Goal: Task Accomplishment & Management: Manage account settings

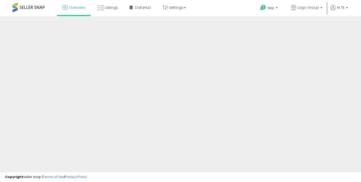
click at [107, 13] on link "Listings" at bounding box center [107, 7] width 28 height 15
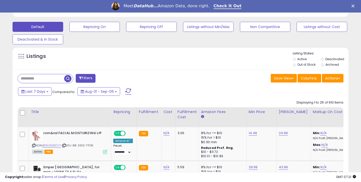
scroll to position [198, 0]
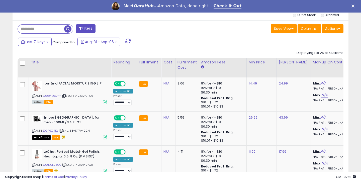
click at [49, 29] on input "text" at bounding box center [41, 29] width 46 height 9
type input "*"
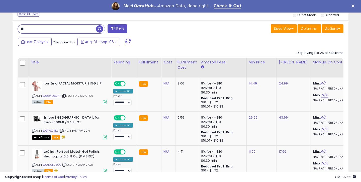
type input "*"
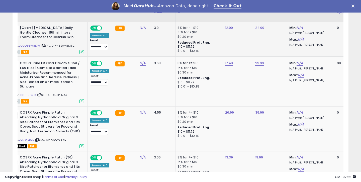
scroll to position [259, 0]
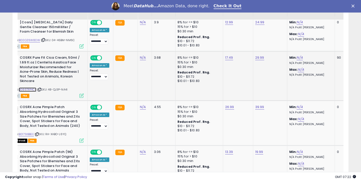
click at [35, 91] on link "B086TRP4C4" at bounding box center [28, 89] width 18 height 4
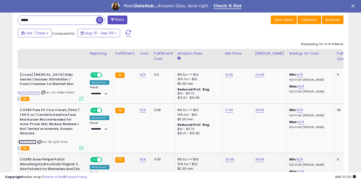
scroll to position [0, 21]
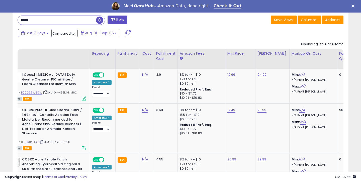
click at [61, 20] on input "*****" at bounding box center [57, 20] width 78 height 9
type input "*"
type input "****"
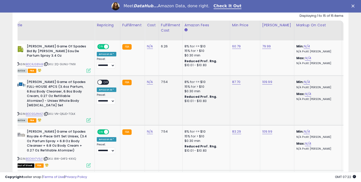
scroll to position [0, 16]
click at [38, 64] on link "B0CRJS81HB" at bounding box center [34, 64] width 17 height 4
click at [40, 112] on link "B0DSGJ1N4Z" at bounding box center [34, 114] width 17 height 4
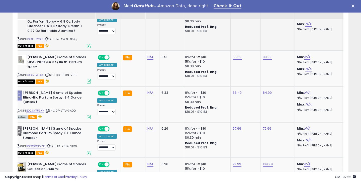
scroll to position [357, 0]
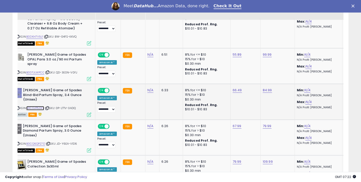
click at [34, 106] on link "B0CSVP53XY" at bounding box center [35, 108] width 18 height 4
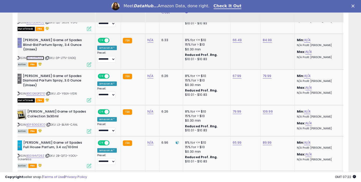
scroll to position [422, 0]
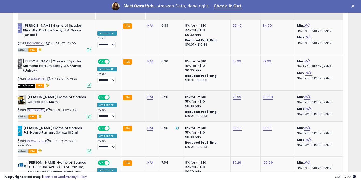
click at [43, 108] on link "B0F6DGS3CD" at bounding box center [35, 110] width 19 height 4
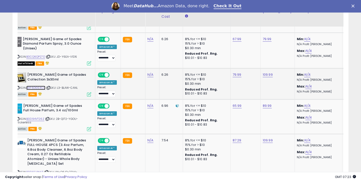
scroll to position [462, 0]
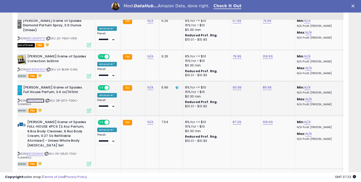
click at [36, 98] on link "B0D94VT26Z" at bounding box center [35, 100] width 18 height 4
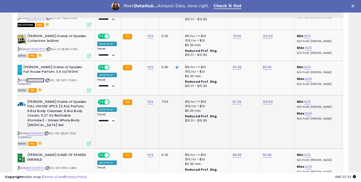
scroll to position [483, 0]
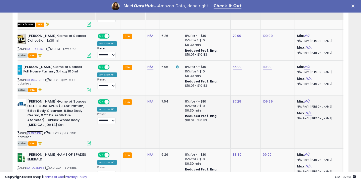
click at [37, 131] on link "B0DSGJ1N4Z" at bounding box center [34, 133] width 17 height 4
click at [234, 96] on td "87.29" at bounding box center [245, 121] width 30 height 53
click at [234, 99] on link "87.29" at bounding box center [236, 101] width 9 height 5
drag, startPoint x: 205, startPoint y: 81, endPoint x: 218, endPoint y: 81, distance: 13.0
click at [214, 81] on input "*****" at bounding box center [222, 81] width 45 height 9
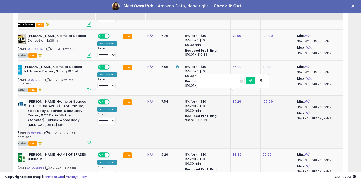
type input "*****"
click button "submit" at bounding box center [250, 81] width 9 height 8
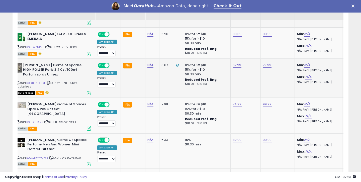
scroll to position [606, 0]
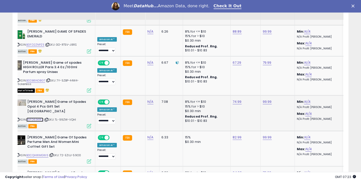
click at [41, 117] on link "B0FD63K1RZ" at bounding box center [34, 119] width 17 height 4
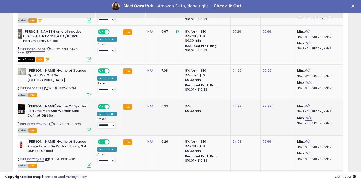
scroll to position [638, 0]
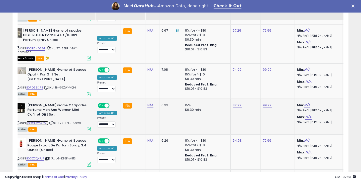
click at [41, 121] on link "B0CQHWMGW6" at bounding box center [37, 123] width 22 height 4
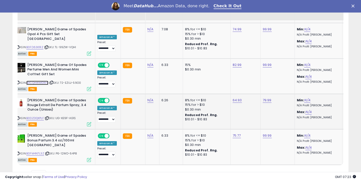
scroll to position [679, 0]
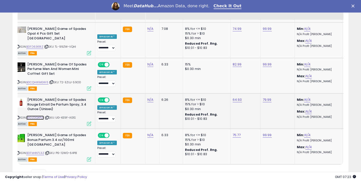
click at [41, 115] on link "B0DZDQKPLF" at bounding box center [35, 117] width 18 height 4
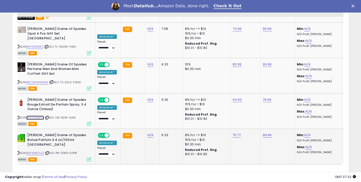
scroll to position [675, 0]
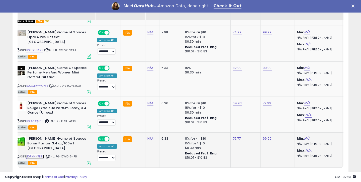
click at [37, 154] on link "B0FM4N7L3Z" at bounding box center [35, 156] width 18 height 4
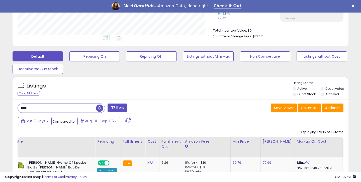
scroll to position [133, 0]
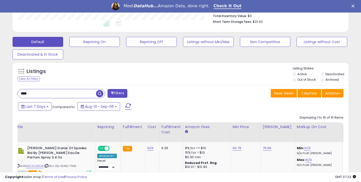
click at [40, 93] on input "****" at bounding box center [57, 93] width 78 height 9
type input "****"
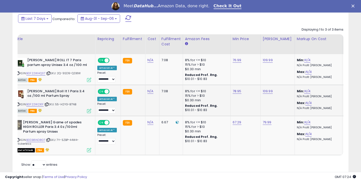
scroll to position [103, 194]
click at [40, 104] on link "B0F22W2X1F" at bounding box center [34, 104] width 17 height 4
click at [40, 72] on link "B0F22WHQ37" at bounding box center [35, 73] width 19 height 4
click at [234, 61] on link "76.99" at bounding box center [236, 60] width 9 height 5
click at [207, 49] on input "*****" at bounding box center [222, 48] width 45 height 9
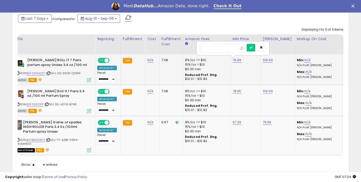
type input "*****"
click button "submit" at bounding box center [250, 48] width 9 height 8
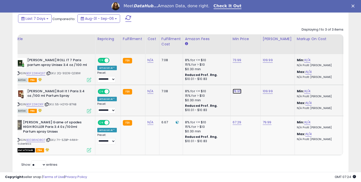
click at [234, 89] on link "78.95" at bounding box center [236, 91] width 9 height 5
drag, startPoint x: 208, startPoint y: 81, endPoint x: 216, endPoint y: 80, distance: 7.8
click at [215, 80] on input "*****" at bounding box center [222, 79] width 45 height 9
type input "*****"
click button "submit" at bounding box center [250, 79] width 9 height 8
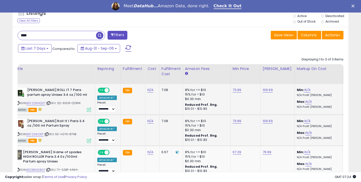
scroll to position [190, 0]
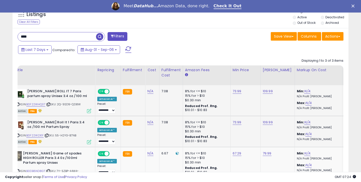
click at [56, 38] on input "****" at bounding box center [57, 36] width 78 height 9
type input "*"
type input "*****"
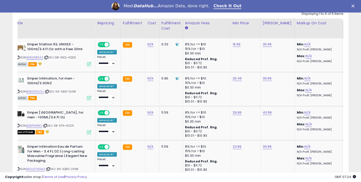
scroll to position [103, 194]
click at [39, 57] on link "B0BSZB163Z" at bounding box center [34, 57] width 17 height 4
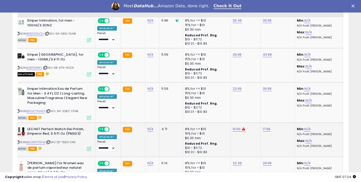
scroll to position [297, 0]
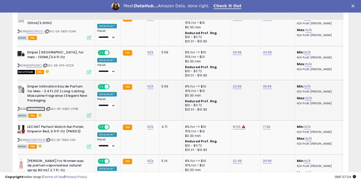
click at [33, 109] on link "B0DJC76SM3" at bounding box center [35, 109] width 19 height 4
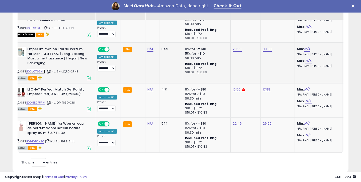
scroll to position [345, 0]
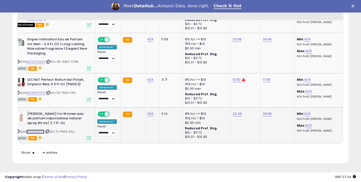
click at [36, 132] on link "B09KX5CKSQ" at bounding box center [35, 131] width 18 height 4
click at [238, 114] on link "22.49" at bounding box center [236, 113] width 9 height 5
drag, startPoint x: 204, startPoint y: 102, endPoint x: 219, endPoint y: 101, distance: 15.0
click at [215, 101] on input "*****" at bounding box center [222, 101] width 45 height 9
type input "*****"
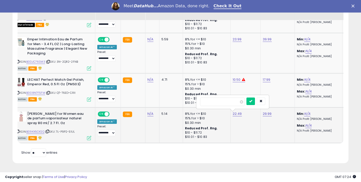
click button "submit" at bounding box center [250, 101] width 9 height 8
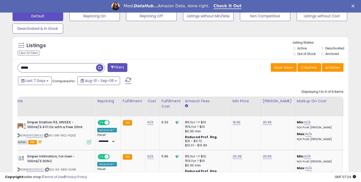
scroll to position [149, 0]
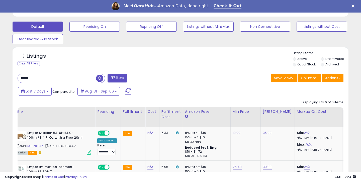
click at [33, 74] on input "*****" at bounding box center [57, 78] width 78 height 9
type input "***"
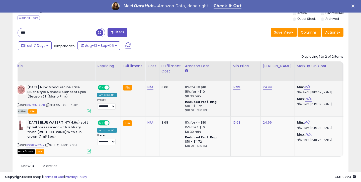
scroll to position [103, 194]
click at [39, 105] on link "B077CMDPZB" at bounding box center [35, 105] width 18 height 4
click at [234, 88] on link "17.99" at bounding box center [236, 87] width 8 height 5
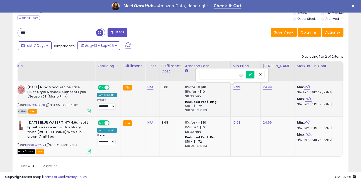
drag, startPoint x: 208, startPoint y: 75, endPoint x: 215, endPoint y: 75, distance: 7.5
click at [215, 75] on input "*****" at bounding box center [221, 75] width 45 height 9
type input "*****"
click button "submit" at bounding box center [250, 75] width 9 height 8
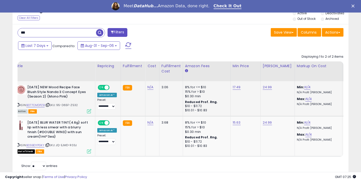
click at [73, 32] on input "***" at bounding box center [57, 32] width 78 height 9
type input "***"
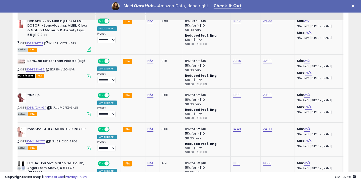
scroll to position [575, 0]
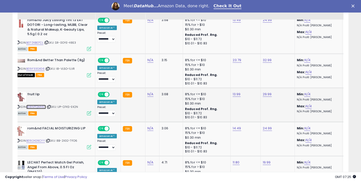
click at [34, 107] on link "B08MTQMHGT" at bounding box center [36, 107] width 20 height 4
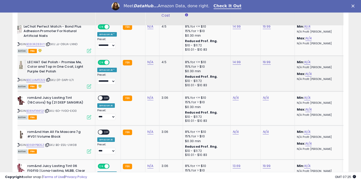
scroll to position [752, 0]
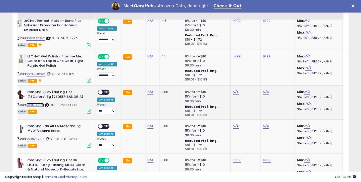
click at [39, 104] on link "B08MTXNFQ1" at bounding box center [35, 105] width 18 height 4
click at [234, 92] on link "N/A" at bounding box center [235, 91] width 6 height 5
type input "*****"
click button "submit" at bounding box center [249, 80] width 9 height 8
click at [262, 93] on link "N/A" at bounding box center [265, 91] width 6 height 5
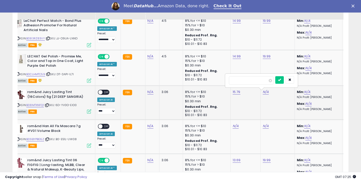
type input "*****"
click button "submit" at bounding box center [279, 80] width 9 height 8
click at [106, 92] on span "OFF" at bounding box center [106, 92] width 8 height 4
click at [106, 116] on td "**********" at bounding box center [108, 103] width 26 height 34
click at [106, 110] on select "**********" at bounding box center [106, 111] width 18 height 6
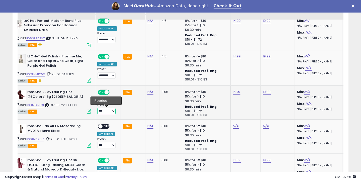
select select "**********"
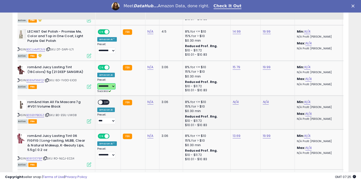
scroll to position [789, 0]
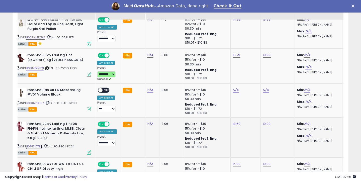
click at [38, 146] on link "B081S1D7BP" at bounding box center [34, 146] width 16 height 4
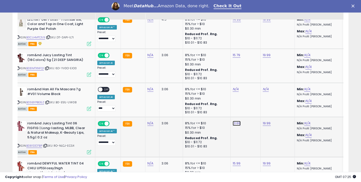
click at [234, 124] on link "13.69" at bounding box center [236, 123] width 8 height 5
click at [210, 113] on input "*****" at bounding box center [222, 111] width 45 height 9
type input "*****"
click button "submit" at bounding box center [250, 111] width 9 height 8
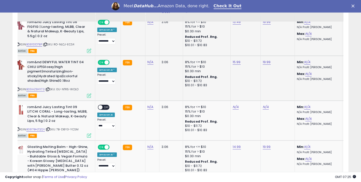
scroll to position [892, 0]
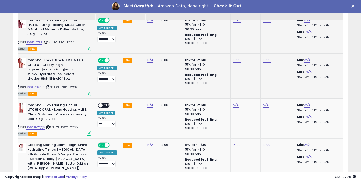
click at [38, 85] on div "ASIN: B09HZ84Y73 | SKU: 0U-NTR5-WOLO Active FBA" at bounding box center [53, 76] width 75 height 37
click at [38, 86] on div "ASIN: B09HZ84Y73 | SKU: 0U-NTR5-WOLO Active FBA" at bounding box center [53, 76] width 75 height 37
click at [38, 86] on link "B09HZ84Y73" at bounding box center [35, 87] width 18 height 4
click at [233, 61] on link "15.99" at bounding box center [236, 60] width 8 height 5
click at [210, 49] on input "*****" at bounding box center [222, 48] width 45 height 9
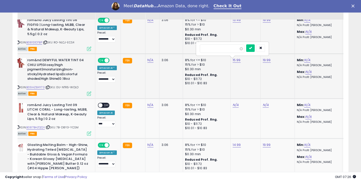
type input "*****"
click button "submit" at bounding box center [250, 48] width 9 height 8
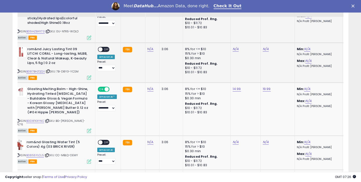
scroll to position [956, 0]
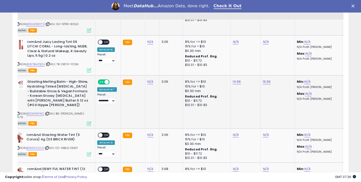
click at [37, 107] on div "ASIN: B0DXFKXYNC | SKU: BG-TYES-UL76 Active FBA" at bounding box center [53, 101] width 75 height 45
click at [37, 111] on link "B0DXFKXYNC" at bounding box center [35, 113] width 18 height 4
click at [237, 82] on link "14.99" at bounding box center [236, 81] width 8 height 5
drag, startPoint x: 205, startPoint y: 70, endPoint x: 209, endPoint y: 70, distance: 3.8
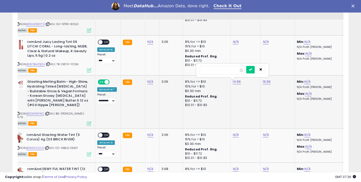
click at [207, 70] on input "*****" at bounding box center [222, 70] width 45 height 9
type input "*****"
click button "submit" at bounding box center [250, 70] width 9 height 8
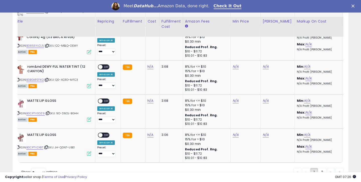
scroll to position [1075, 0]
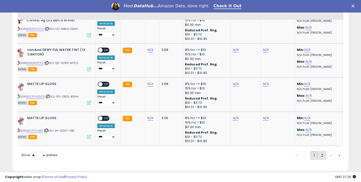
click at [322, 151] on link "2" at bounding box center [322, 155] width 9 height 9
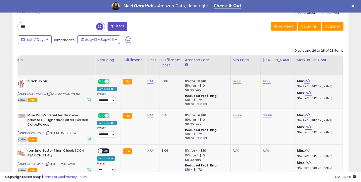
scroll to position [206, 0]
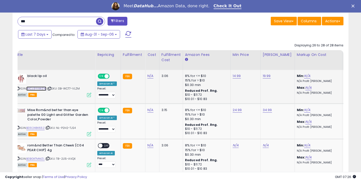
click at [40, 89] on link "B0CL9YVWZW" at bounding box center [36, 88] width 20 height 4
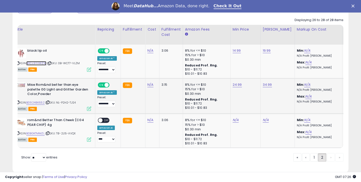
scroll to position [232, 0]
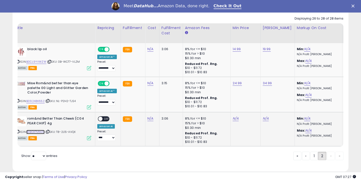
click at [40, 132] on link "B0BGKTMMZL" at bounding box center [35, 132] width 18 height 4
click at [235, 120] on link "N/A" at bounding box center [235, 118] width 6 height 5
type input "*****"
click button "submit" at bounding box center [249, 106] width 9 height 8
click at [262, 119] on link "N/A" at bounding box center [265, 118] width 6 height 5
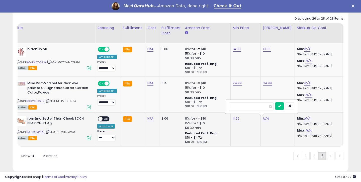
type input "*****"
click button "submit" at bounding box center [279, 106] width 9 height 8
click at [105, 118] on span "OFF" at bounding box center [106, 119] width 8 height 4
click at [105, 138] on select "**********" at bounding box center [106, 138] width 18 height 6
select select "**********"
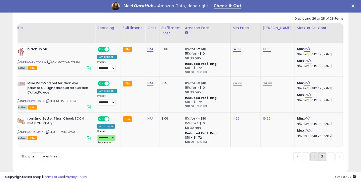
click at [313, 157] on link "1" at bounding box center [314, 156] width 8 height 9
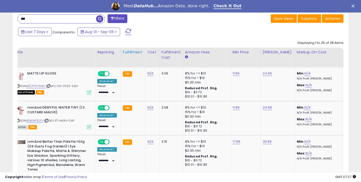
scroll to position [160, 0]
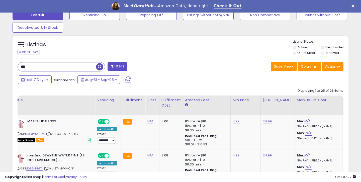
click at [52, 70] on input "***" at bounding box center [57, 66] width 78 height 9
type input "*****"
click at [100, 67] on span "button" at bounding box center [99, 66] width 7 height 7
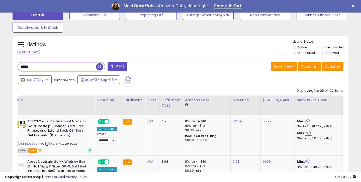
scroll to position [103, 194]
click at [40, 144] on link "B0BVG9743Q" at bounding box center [35, 144] width 18 height 4
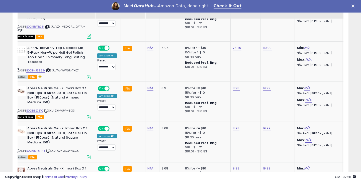
scroll to position [646, 0]
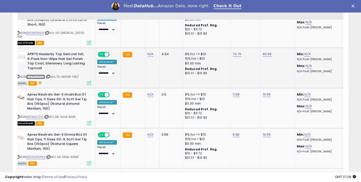
click at [41, 75] on link "B0DPNJ5989" at bounding box center [35, 77] width 19 height 4
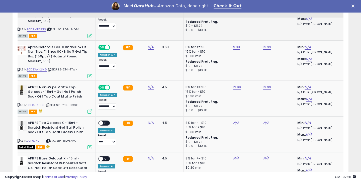
scroll to position [780, 0]
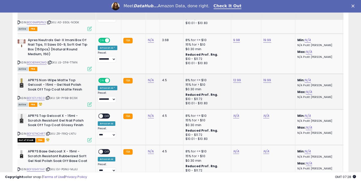
click at [41, 78] on div "ASIN: B0F67LY6C3 | SKU: SR-PY9B-8C9X Active FBA" at bounding box center [54, 92] width 75 height 28
click at [32, 96] on link "B0F67LY6C3" at bounding box center [36, 98] width 18 height 4
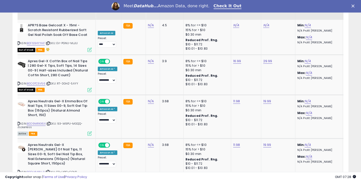
scroll to position [917, 0]
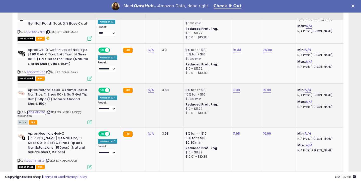
click at [39, 110] on link "B0D9MRKX6X" at bounding box center [36, 112] width 19 height 4
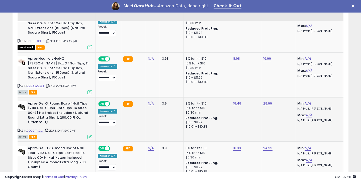
scroll to position [1038, 0]
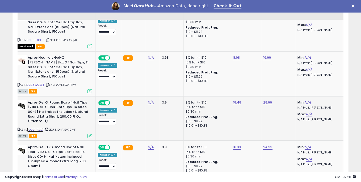
click at [38, 127] on link "B0CGTFKQLJ" at bounding box center [35, 129] width 17 height 4
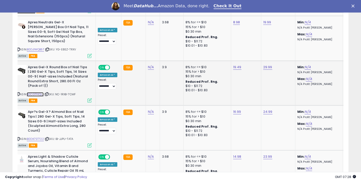
scroll to position [1080, 0]
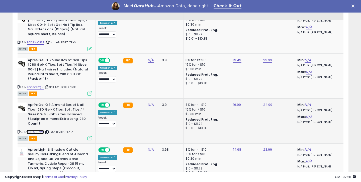
click at [38, 130] on link "B0DK7ST722" at bounding box center [35, 132] width 17 height 4
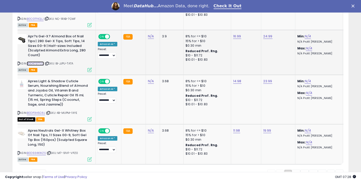
scroll to position [1149, 0]
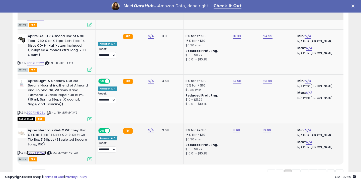
click at [39, 151] on link "B0D934KWZS" at bounding box center [36, 153] width 19 height 4
click at [294, 169] on link "2" at bounding box center [296, 173] width 9 height 9
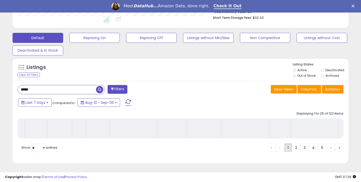
scroll to position [138, 0]
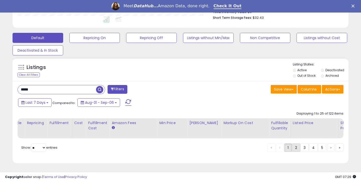
click at [293, 144] on link "2" at bounding box center [296, 147] width 9 height 9
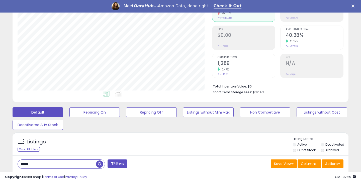
scroll to position [0, 0]
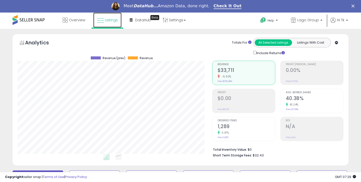
click at [103, 20] on icon at bounding box center [100, 20] width 7 height 7
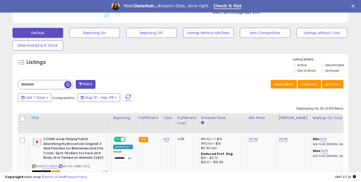
scroll to position [150, 0]
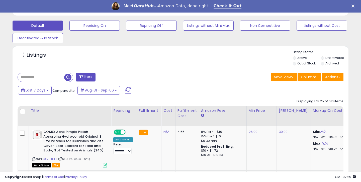
click at [43, 73] on input "text" at bounding box center [41, 77] width 46 height 9
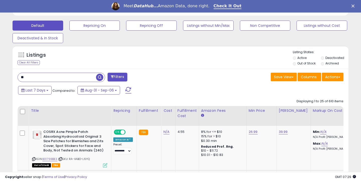
type input "*****"
click at [98, 77] on span "button" at bounding box center [99, 77] width 7 height 7
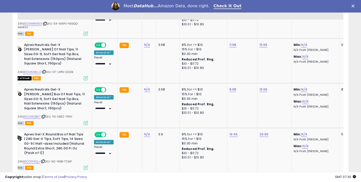
scroll to position [0, 15]
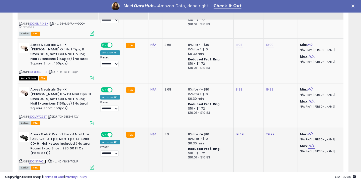
click at [44, 159] on link "B0CGTFKQLJ" at bounding box center [37, 161] width 17 height 4
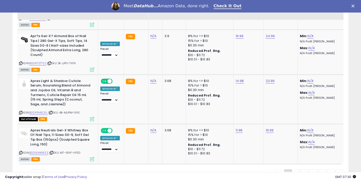
click at [294, 169] on link "2" at bounding box center [296, 173] width 9 height 9
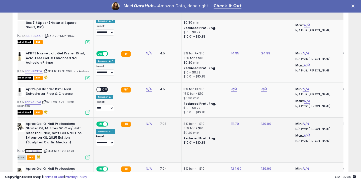
click at [40, 149] on link "B0DPGT3Q75" at bounding box center [34, 151] width 18 height 4
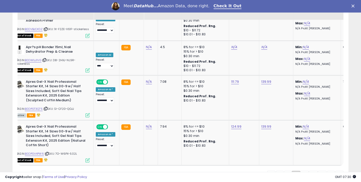
click at [303, 171] on link "3" at bounding box center [304, 175] width 9 height 9
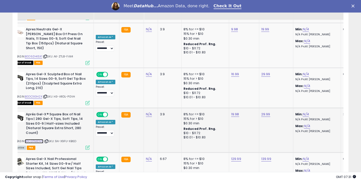
click at [43, 139] on link "B0CGTNXDVQ" at bounding box center [34, 141] width 19 height 4
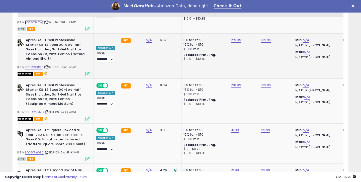
scroll to position [1002, 0]
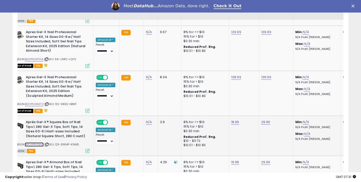
click at [41, 142] on link "B0CGTRYQGC" at bounding box center [34, 144] width 19 height 4
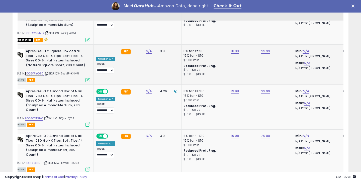
scroll to position [1073, 0]
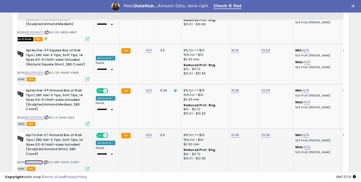
click at [31, 160] on link "B0CGTGJTN9" at bounding box center [34, 162] width 18 height 4
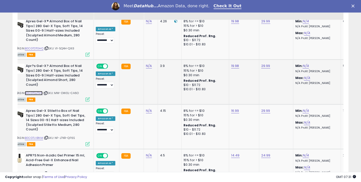
scroll to position [1146, 0]
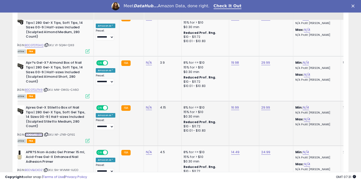
click at [41, 132] on link "B0CGTLVBNM" at bounding box center [34, 134] width 18 height 4
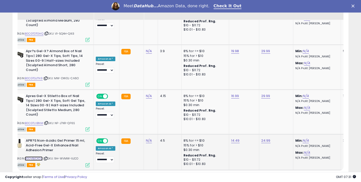
click at [36, 156] on link "B0DVBJCKDZ" at bounding box center [34, 158] width 18 height 4
click at [31, 156] on link "B0DVBJCKDZ" at bounding box center [34, 158] width 18 height 4
click at [311, 175] on link "4" at bounding box center [313, 179] width 9 height 9
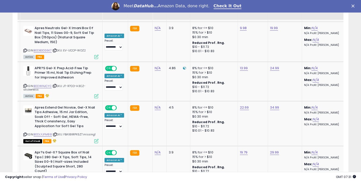
scroll to position [0, 11]
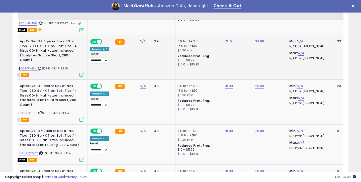
click at [33, 66] on link "B0CGTFN4ZY" at bounding box center [28, 68] width 18 height 4
click at [35, 111] on link "B0CGTQS6NF" at bounding box center [28, 113] width 19 height 4
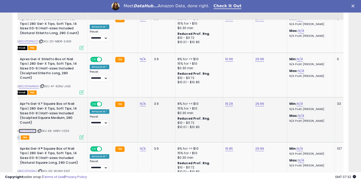
click at [33, 129] on link "B0CGTS5XHT" at bounding box center [28, 131] width 18 height 4
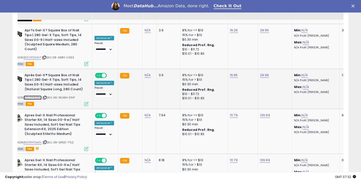
click at [37, 95] on link "B0CGTHGXNJ" at bounding box center [33, 97] width 18 height 4
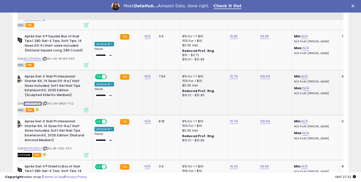
click at [35, 101] on link "B0DPGTSMGL" at bounding box center [33, 103] width 18 height 4
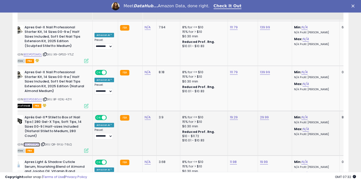
click at [40, 142] on link "B0CGTFPQT1" at bounding box center [32, 144] width 16 height 4
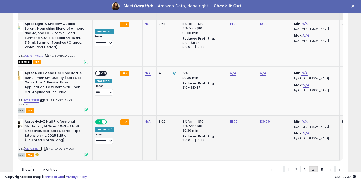
click at [40, 147] on link "B0DPGT8MRX" at bounding box center [33, 149] width 19 height 4
click at [319, 166] on link "5" at bounding box center [322, 170] width 9 height 9
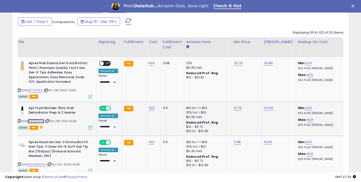
click at [38, 121] on link "B0DW1JJ1VG" at bounding box center [36, 121] width 17 height 4
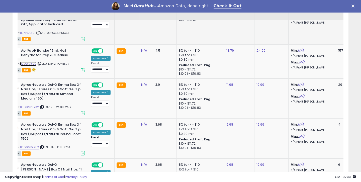
scroll to position [0, 17]
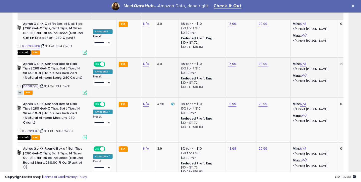
click at [35, 84] on link "B0CGTFQZJ1" at bounding box center [30, 86] width 17 height 4
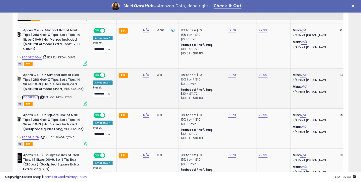
click at [36, 95] on link "B0CGTKPTJD" at bounding box center [30, 97] width 17 height 4
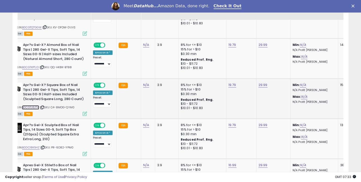
click at [37, 105] on link "B0CGTJ8JTH" at bounding box center [30, 107] width 17 height 4
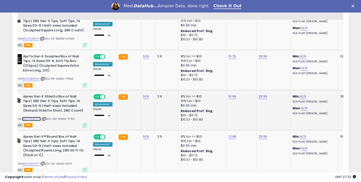
click at [35, 117] on link "B0CGTMK3ZH" at bounding box center [31, 119] width 19 height 4
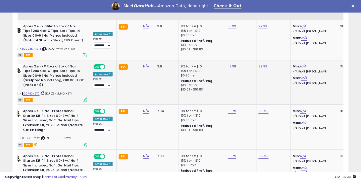
click at [28, 91] on link "B0CF4DYS77" at bounding box center [31, 93] width 18 height 4
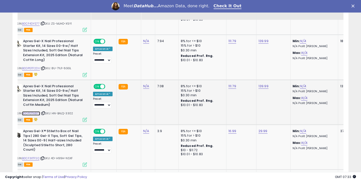
click at [37, 111] on link "B0DPGTN8FV" at bounding box center [31, 113] width 18 height 4
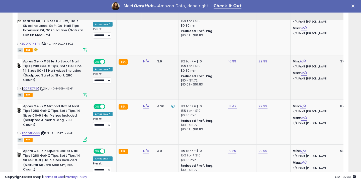
click at [36, 86] on link "B0CF3XTFSQ" at bounding box center [30, 88] width 17 height 4
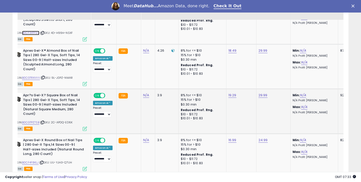
scroll to position [986, 0]
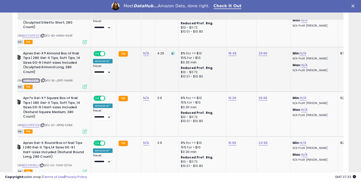
click at [33, 78] on link "B0CGTRXVVV" at bounding box center [31, 80] width 18 height 4
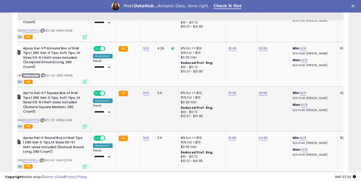
scroll to position [991, 0]
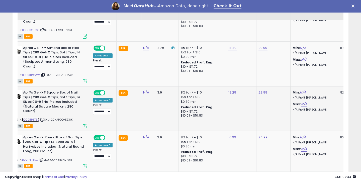
click at [36, 117] on link "B0CGTPZ7SB" at bounding box center [30, 119] width 17 height 4
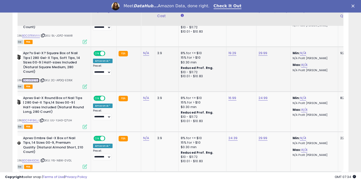
scroll to position [1037, 0]
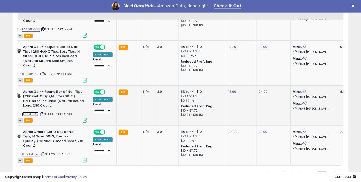
click at [33, 112] on link "B0CF4F8KLJ" at bounding box center [30, 114] width 17 height 4
click at [31, 152] on link "B0D8K43DXL" at bounding box center [31, 154] width 18 height 4
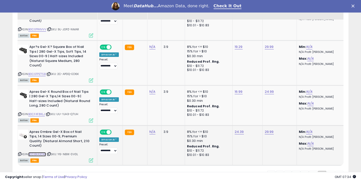
scroll to position [0, 14]
